Goal: Task Accomplishment & Management: Manage account settings

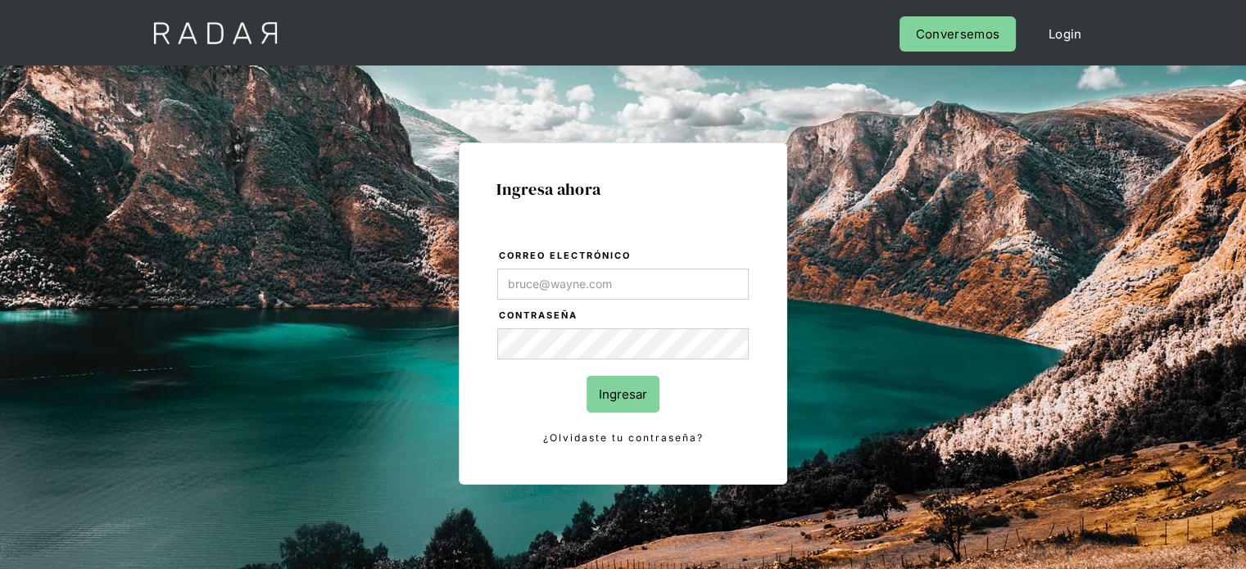
click at [596, 281] on input "Correo electrónico" at bounding box center [622, 284] width 251 height 31
type input "[EMAIL_ADDRESS][DOMAIN_NAME]"
click at [606, 389] on input "Ingresar" at bounding box center [622, 394] width 73 height 37
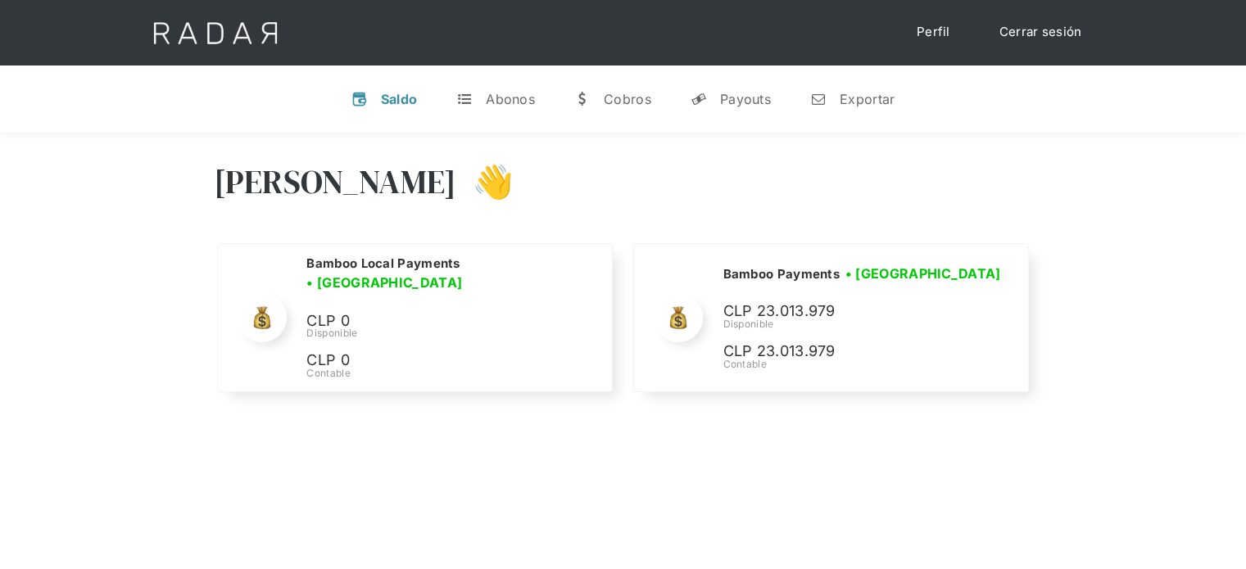
click at [857, 214] on div "[PERSON_NAME] 👋" at bounding box center [623, 194] width 819 height 98
